Goal: Information Seeking & Learning: Check status

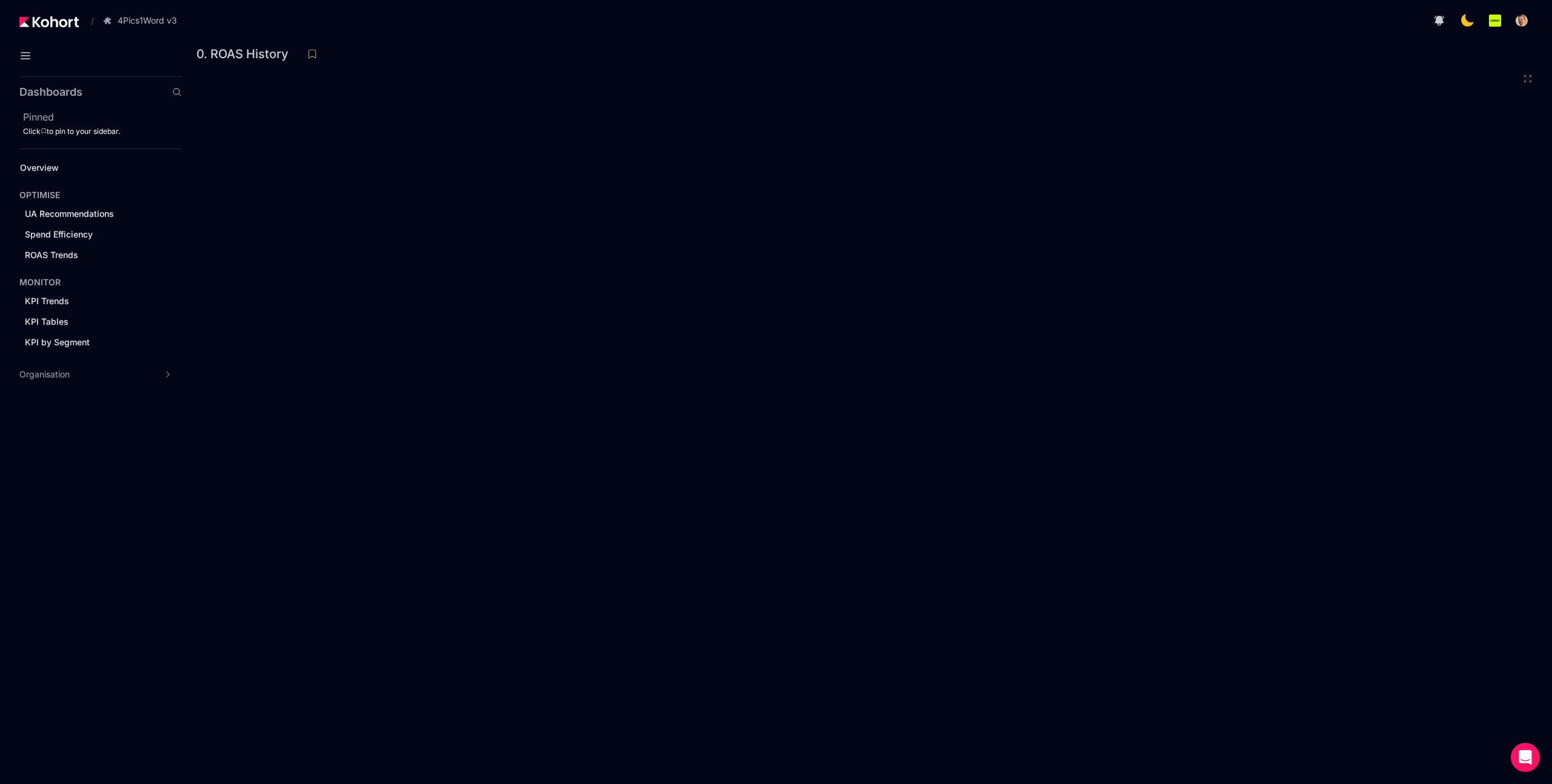
click at [1187, 70] on iframe at bounding box center [867, 422] width 1341 height 706
